Goal: Transaction & Acquisition: Purchase product/service

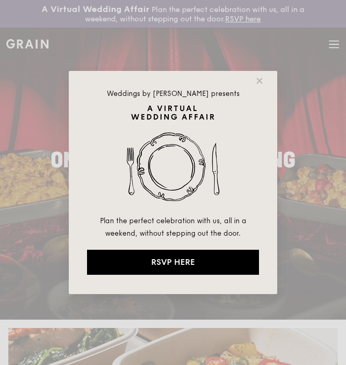
click at [150, 301] on div "Weddings by Grain presents Plan the perfect celebration with us, all in a weeke…" at bounding box center [173, 182] width 346 height 365
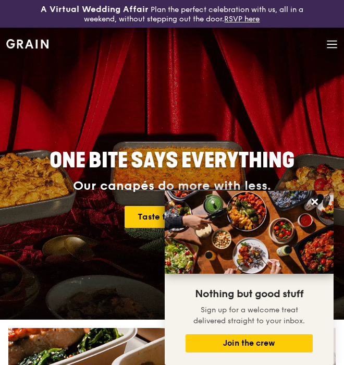
click at [330, 44] on icon at bounding box center [331, 44] width 9 height 0
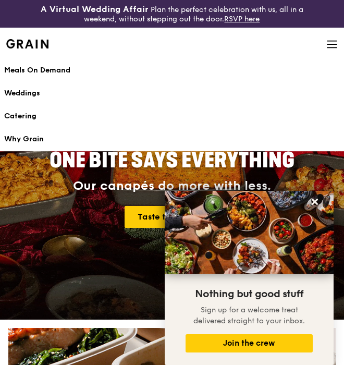
click at [57, 211] on video at bounding box center [172, 174] width 344 height 292
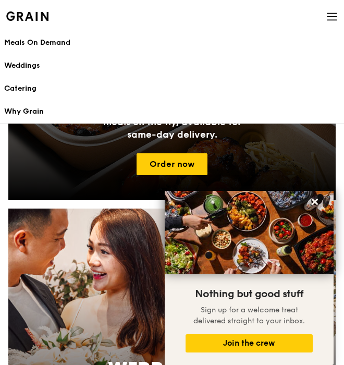
scroll to position [408, 0]
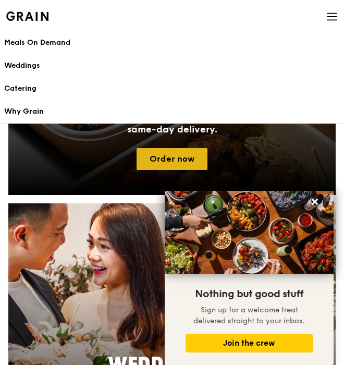
click at [169, 155] on link "Order now" at bounding box center [172, 159] width 71 height 22
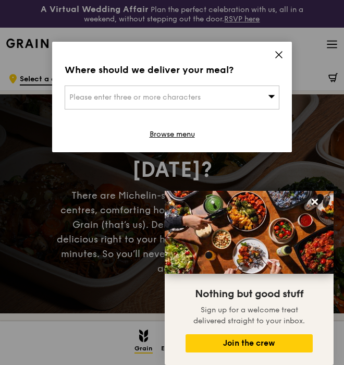
click at [275, 53] on icon at bounding box center [278, 54] width 9 height 9
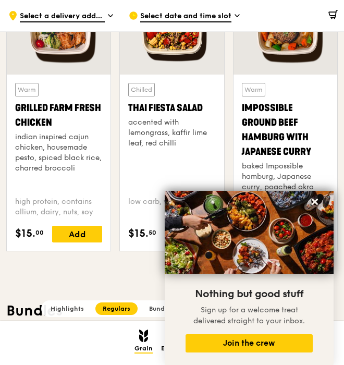
scroll to position [1213, 0]
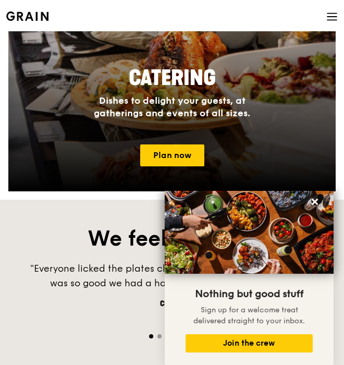
scroll to position [1049, 0]
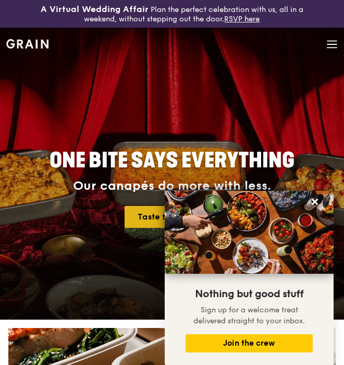
click at [144, 211] on link "Taste the finesse" at bounding box center [172, 217] width 95 height 22
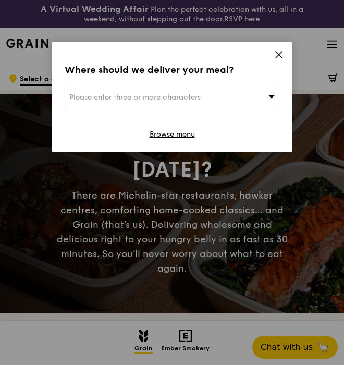
click at [283, 53] on icon at bounding box center [278, 54] width 9 height 9
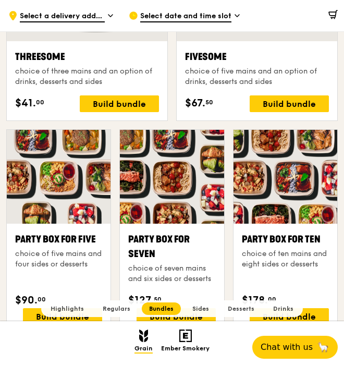
scroll to position [1993, 0]
